Goal: Task Accomplishment & Management: Use online tool/utility

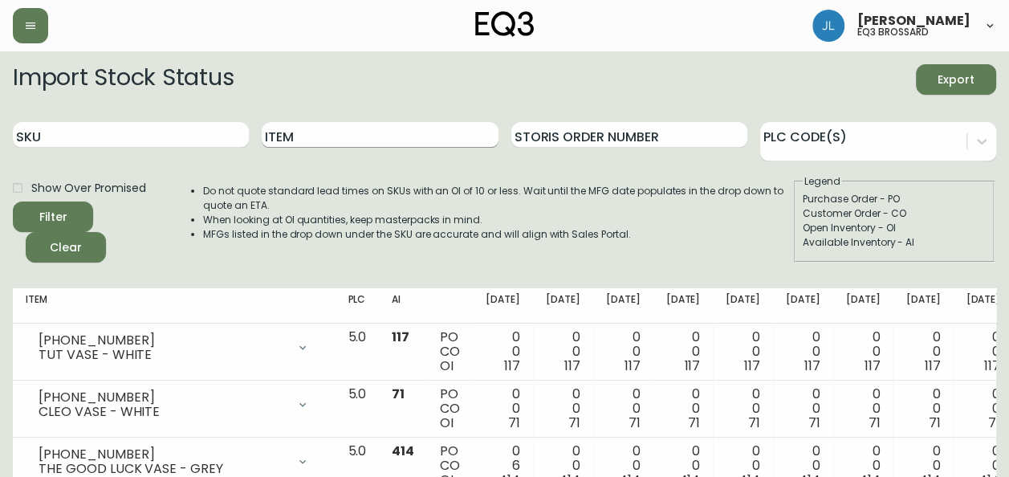
click at [318, 136] on input "Item" at bounding box center [380, 135] width 236 height 26
type input "barli"
click at [13, 201] on button "Filter" at bounding box center [53, 216] width 80 height 30
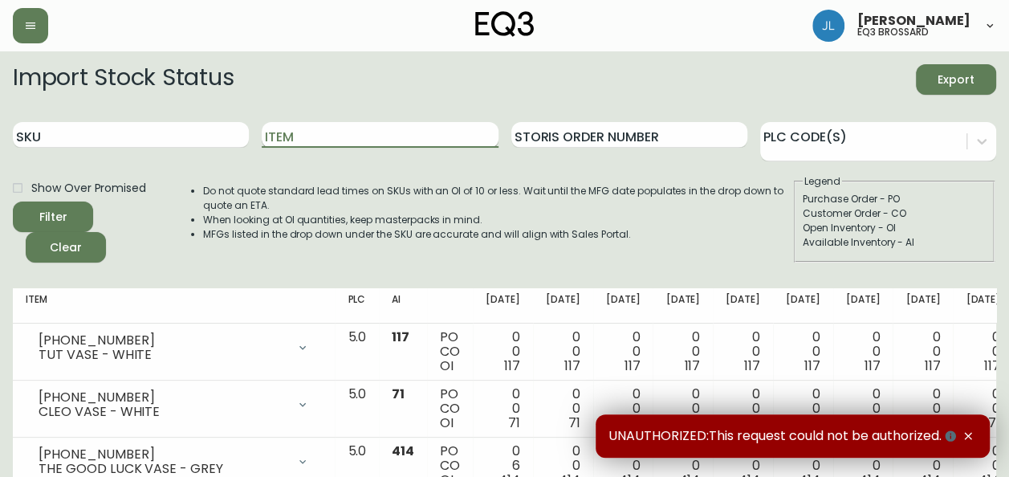
click at [291, 140] on input "Item" at bounding box center [380, 135] width 236 height 26
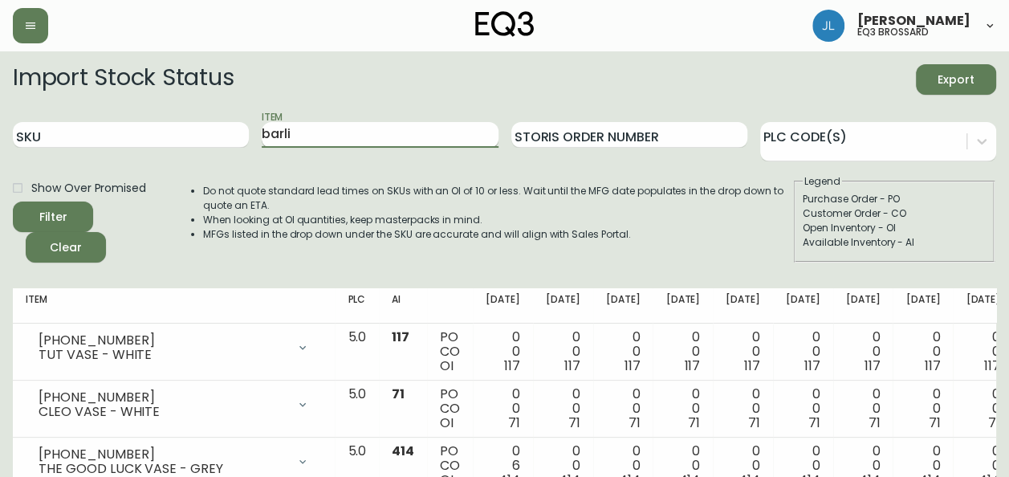
click at [13, 201] on button "Filter" at bounding box center [53, 216] width 80 height 30
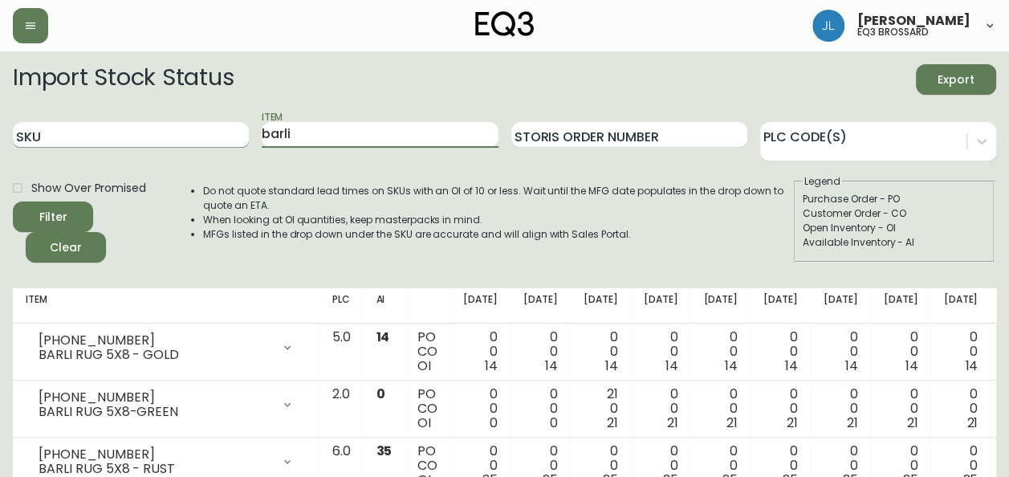
drag, startPoint x: 304, startPoint y: 140, endPoint x: 246, endPoint y: 141, distance: 58.6
click at [246, 141] on div "SKU Item barli Storis Order Number PLC Code(s)" at bounding box center [504, 135] width 983 height 52
click at [13, 201] on button "Filter" at bounding box center [53, 216] width 80 height 30
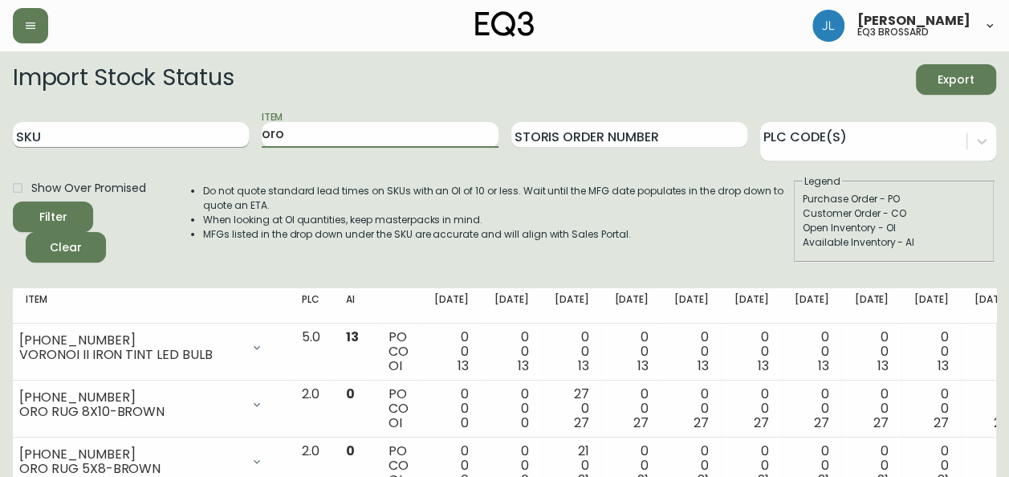
drag, startPoint x: 295, startPoint y: 128, endPoint x: 245, endPoint y: 132, distance: 50.7
click at [245, 132] on div "SKU Item oro Storis Order Number PLC Code(s)" at bounding box center [504, 135] width 983 height 52
type input "tundr"
click at [13, 201] on button "Filter" at bounding box center [53, 216] width 80 height 30
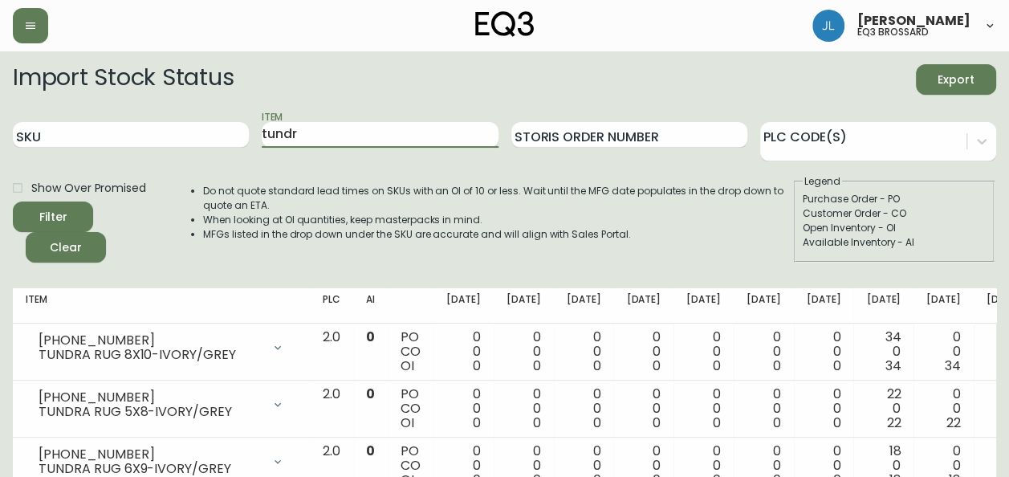
drag, startPoint x: 305, startPoint y: 141, endPoint x: 249, endPoint y: 142, distance: 56.2
click at [249, 142] on div "SKU Item tundr Storis Order Number PLC Code(s)" at bounding box center [504, 135] width 983 height 52
